Goal: Task Accomplishment & Management: Manage account settings

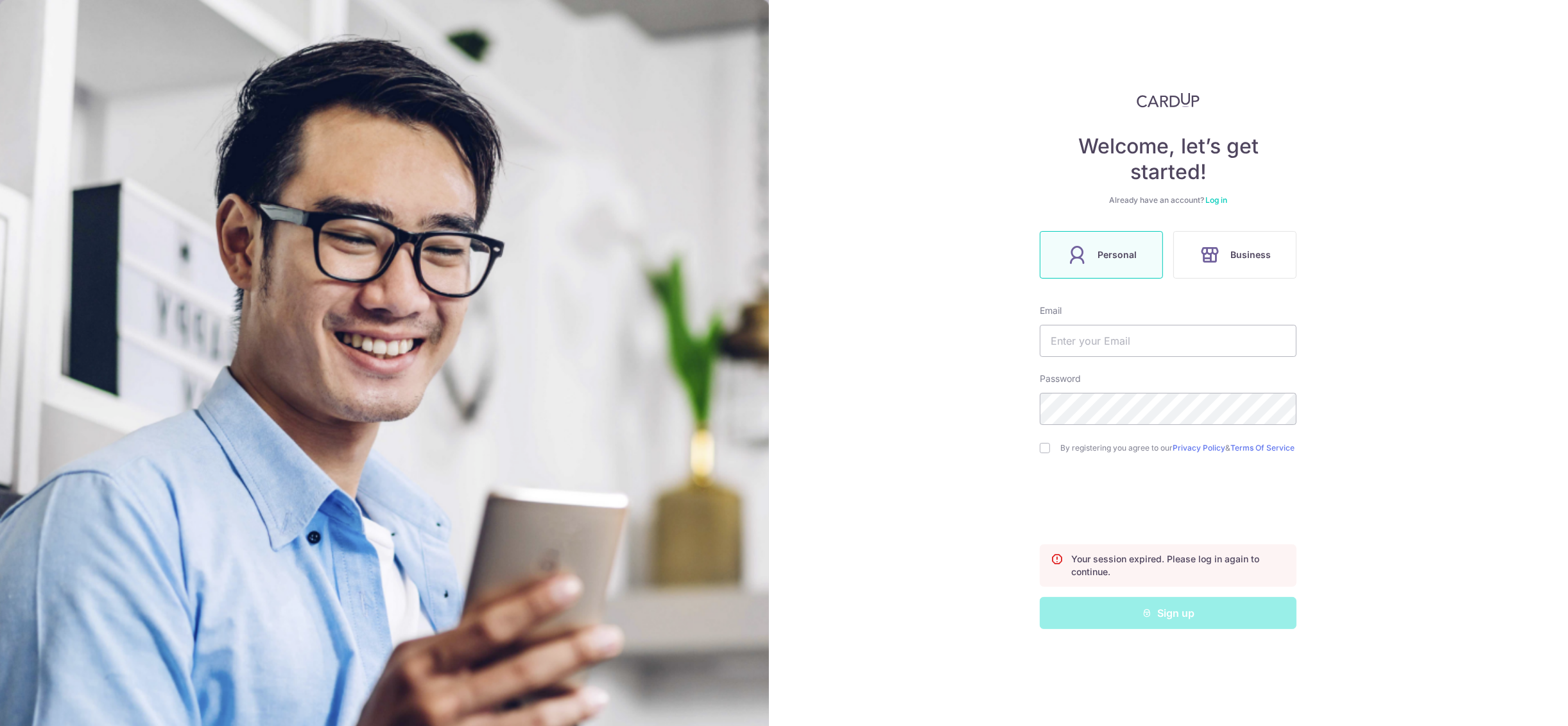
click at [1217, 193] on div "Welcome, let’s get started! Already have an account? Log in Personal Business E…" at bounding box center [1168, 361] width 256 height 537
click at [1223, 196] on link "Log in" at bounding box center [1216, 200] width 22 height 10
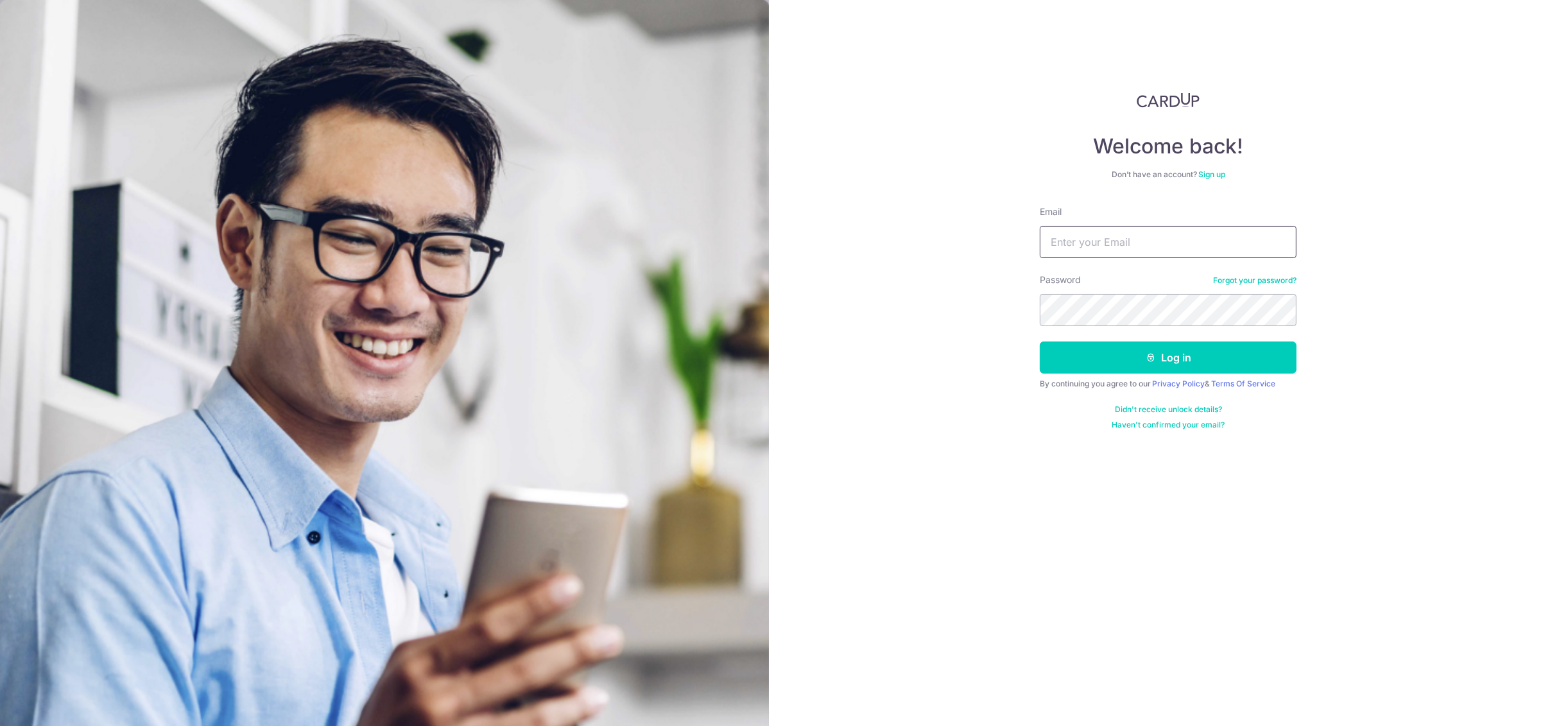
type input "[EMAIL_ADDRESS][DOMAIN_NAME]"
click at [1107, 355] on button "Log in" at bounding box center [1168, 357] width 256 height 32
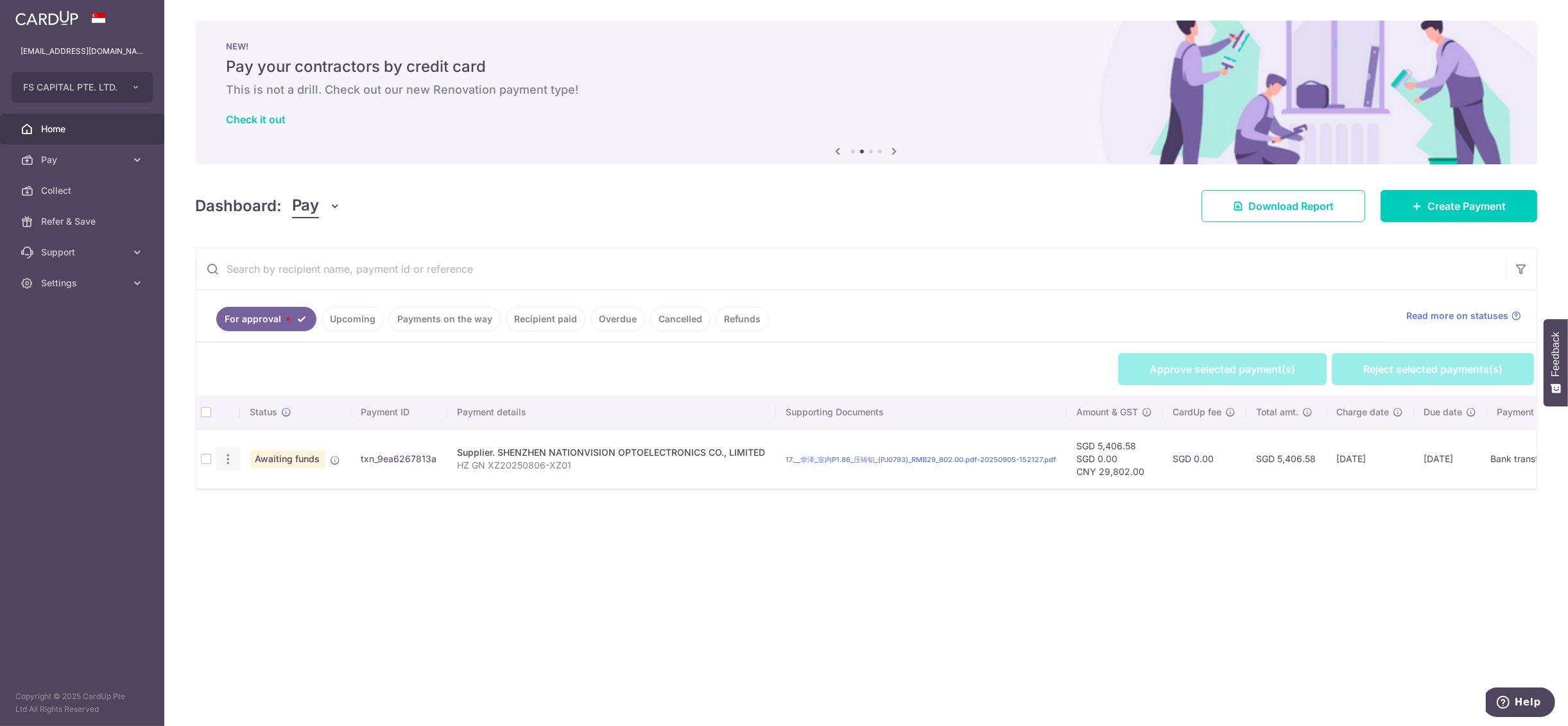
click at [230, 450] on div "Review Payment" at bounding box center [228, 459] width 24 height 24
click at [226, 455] on icon "button" at bounding box center [228, 459] width 13 height 13
click at [257, 502] on span "Review Payment" at bounding box center [297, 494] width 86 height 15
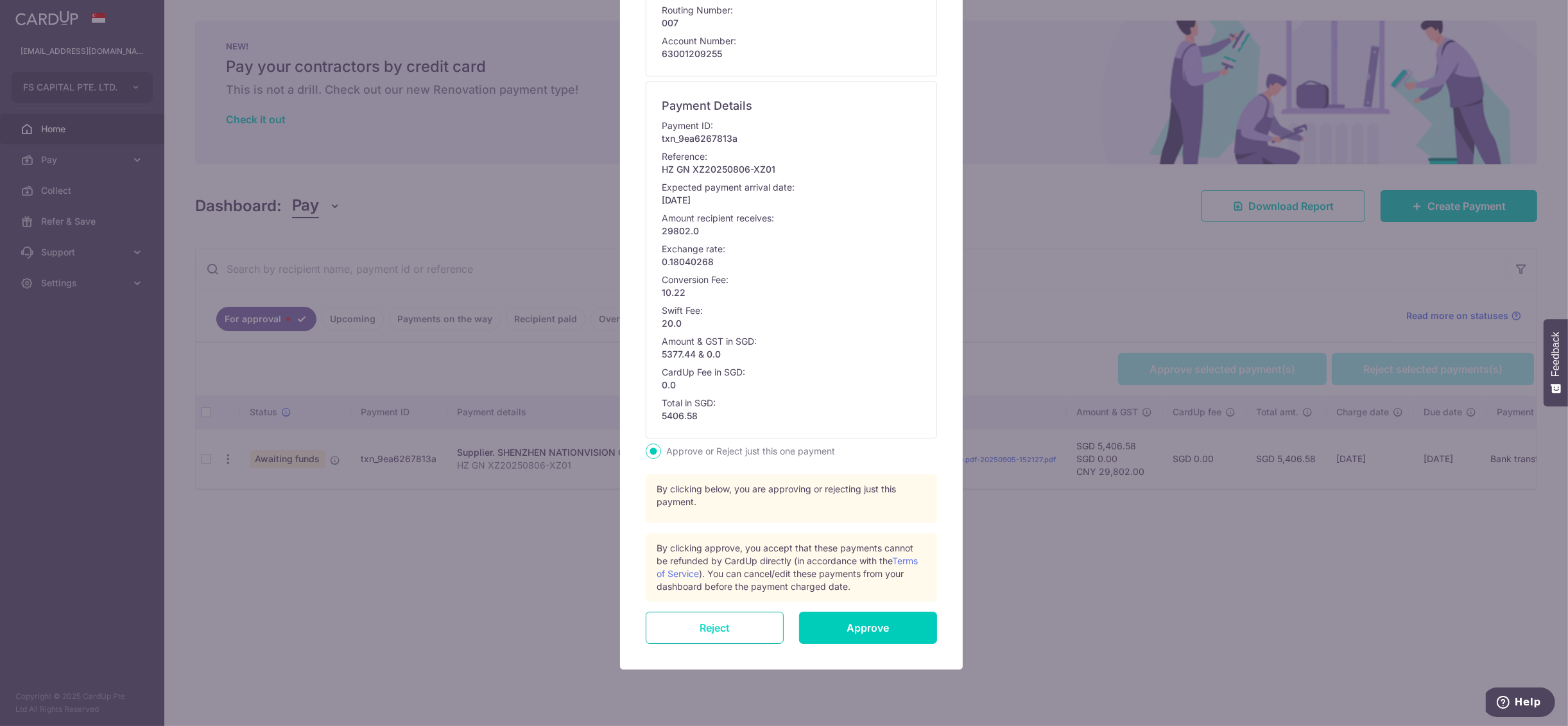
scroll to position [324, 0]
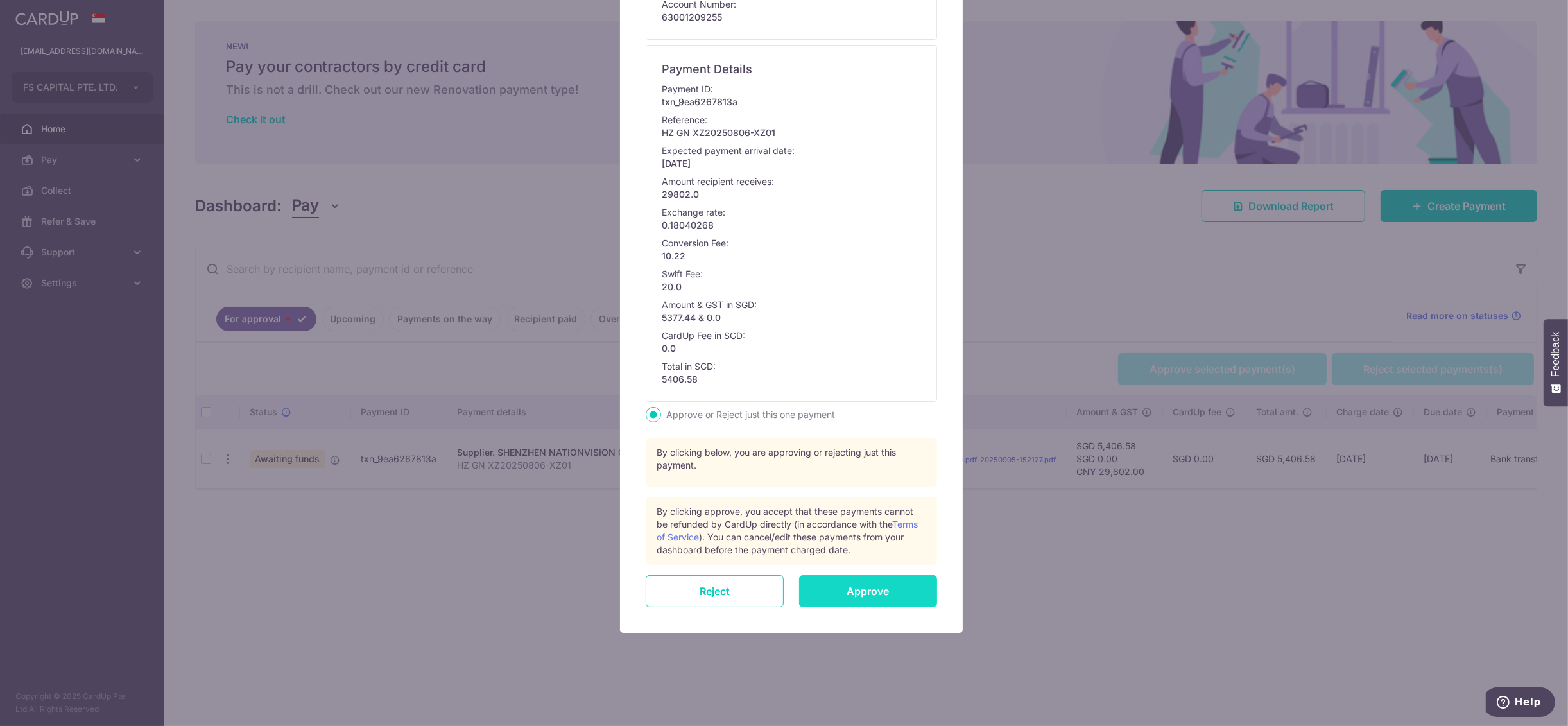
click at [873, 590] on input "Approve" at bounding box center [867, 591] width 138 height 32
